Goal: Task Accomplishment & Management: Complete application form

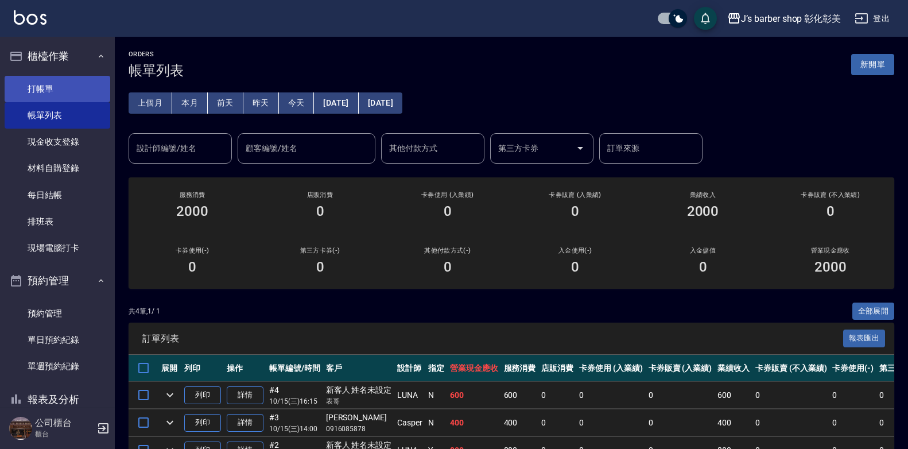
click at [52, 89] on link "打帳單" at bounding box center [58, 89] width 106 height 26
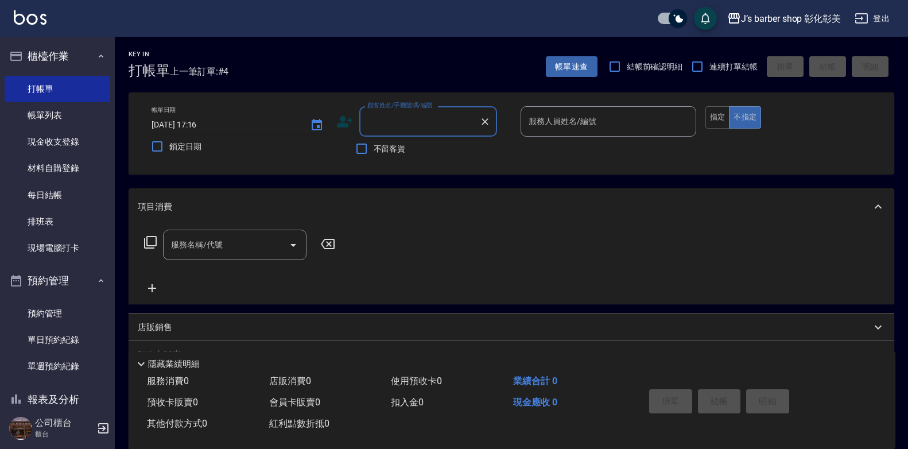
click at [201, 125] on input "[DATE] 17:16" at bounding box center [225, 124] width 147 height 19
type input "[DATE] 10:30"
click at [393, 130] on input "顧客姓名/手機號碼/編號" at bounding box center [420, 121] width 110 height 20
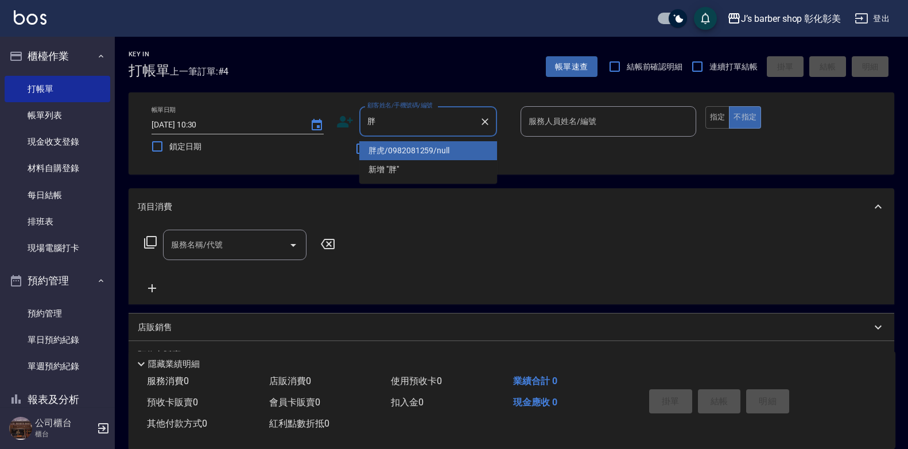
click at [433, 152] on li "胖虎/0982081259/null" at bounding box center [428, 150] width 138 height 19
type input "胖虎/0982081259/null"
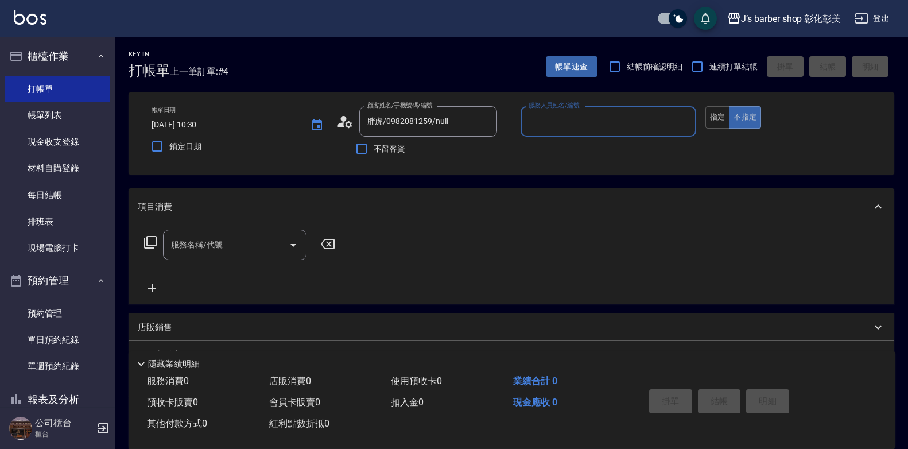
click at [558, 129] on input "服務人員姓名/編號" at bounding box center [608, 121] width 165 height 20
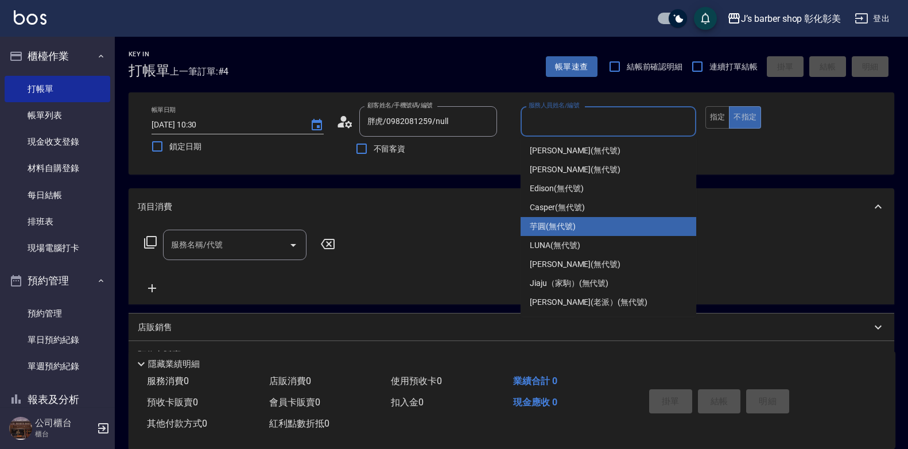
click at [554, 227] on span "芋圓 (無代號)" at bounding box center [553, 226] width 46 height 12
type input "芋圓(無代號)"
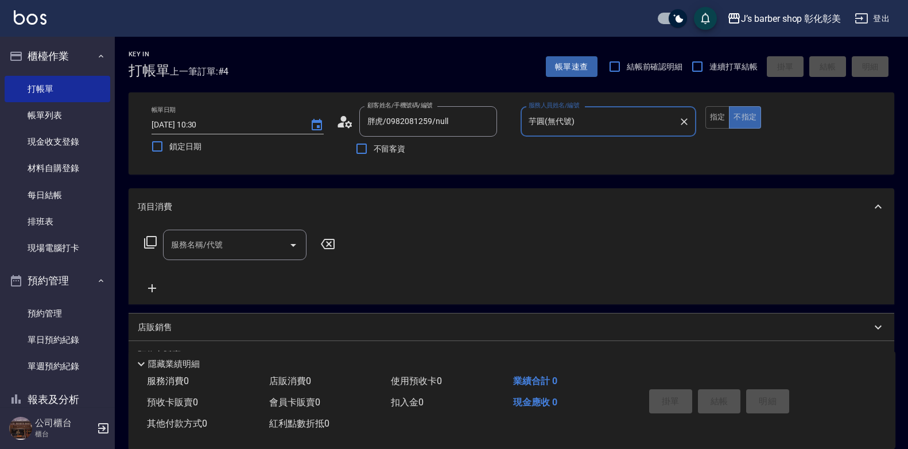
click at [235, 242] on input "服務名稱/代號" at bounding box center [226, 245] width 116 height 20
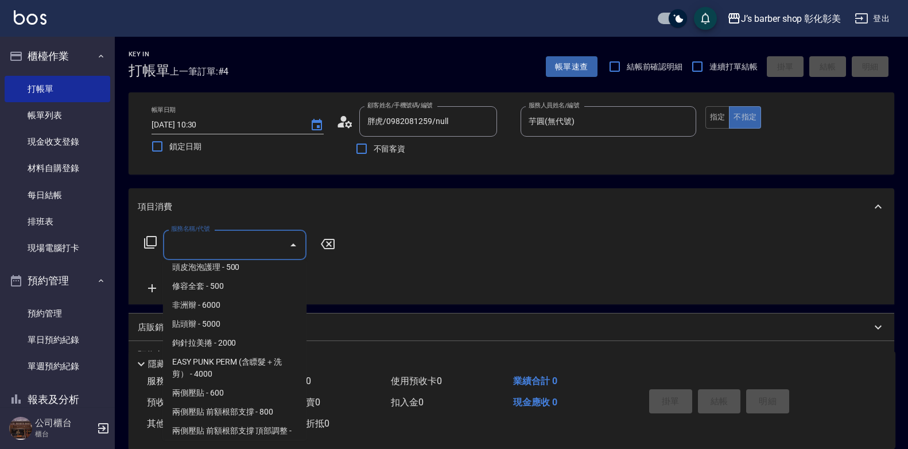
scroll to position [57, 0]
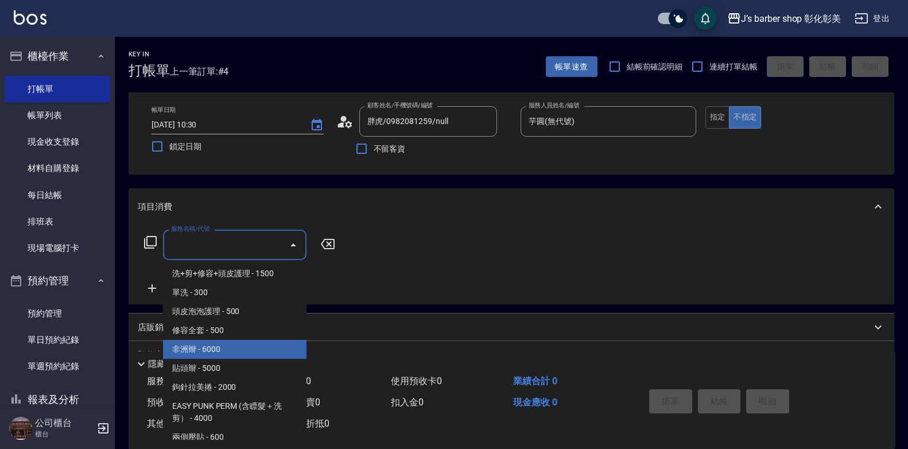
click at [219, 352] on span "非洲辮 - 6000" at bounding box center [235, 349] width 144 height 19
type input "非洲辮(301)"
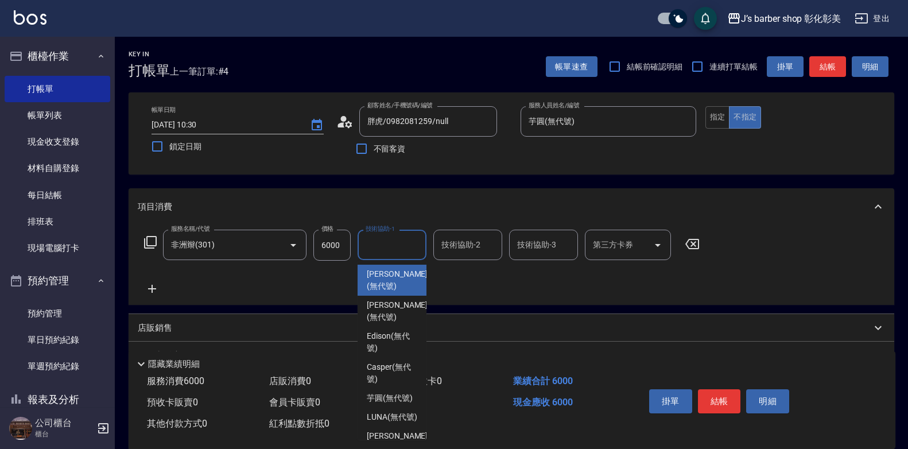
click at [397, 247] on input "技術協助-1" at bounding box center [392, 245] width 59 height 20
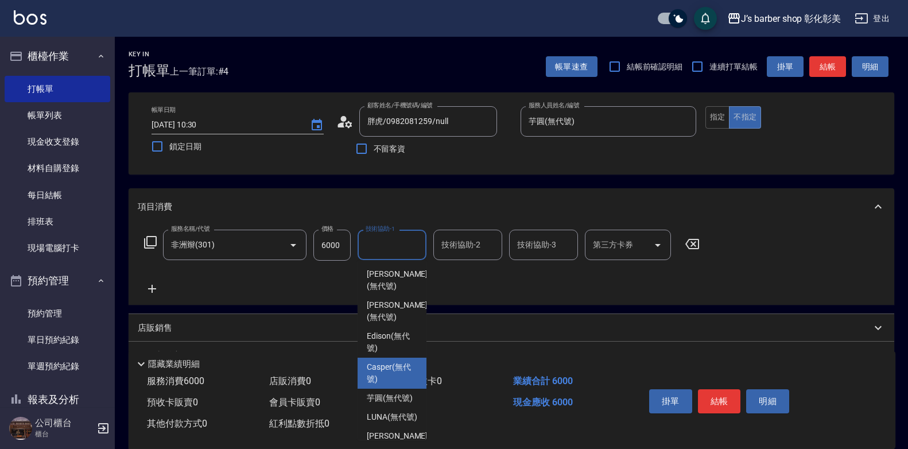
click at [390, 361] on span "Casper (無代號)" at bounding box center [392, 373] width 51 height 24
type input "Casper(無代號)"
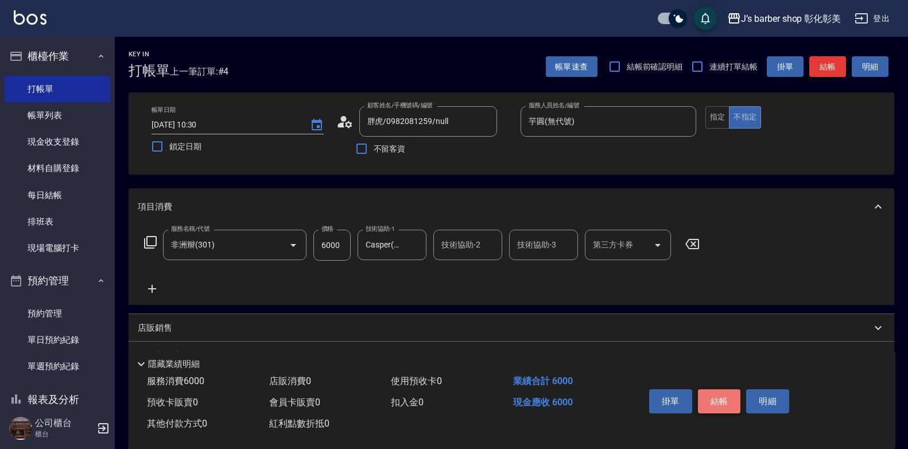
click at [707, 393] on button "結帳" at bounding box center [719, 401] width 43 height 24
